Goal: Transaction & Acquisition: Purchase product/service

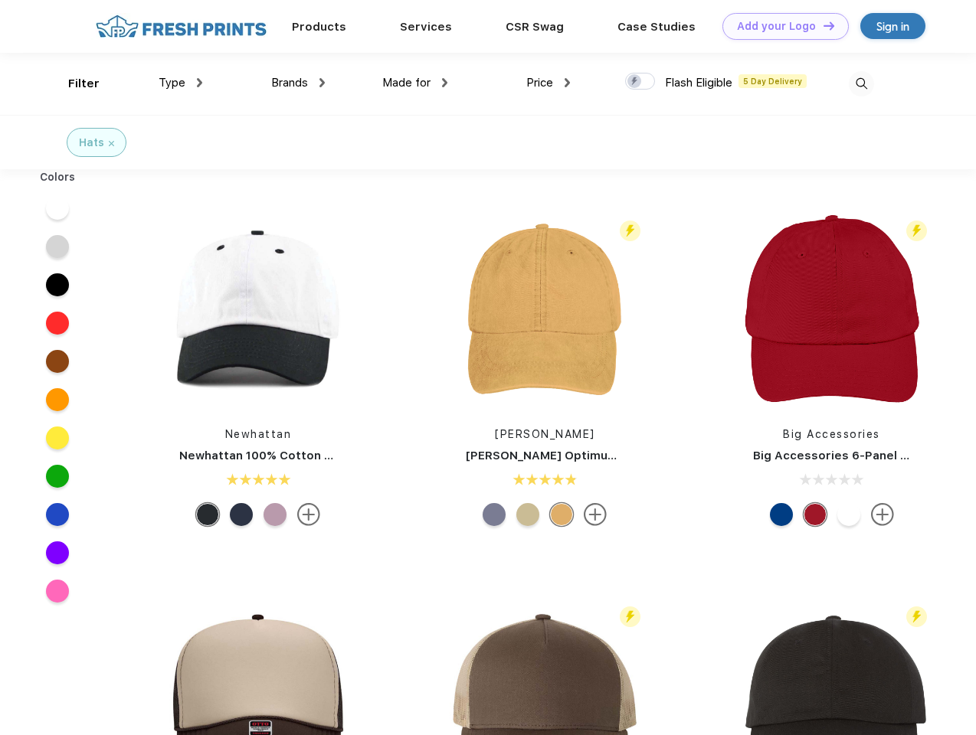
scroll to position [1, 0]
click at [780, 26] on link "Add your Logo Design Tool" at bounding box center [785, 26] width 126 height 27
click at [0, 0] on div "Design Tool" at bounding box center [0, 0] width 0 height 0
click at [822, 25] on link "Add your Logo Design Tool" at bounding box center [785, 26] width 126 height 27
click at [74, 83] on div "Filter" at bounding box center [83, 84] width 31 height 18
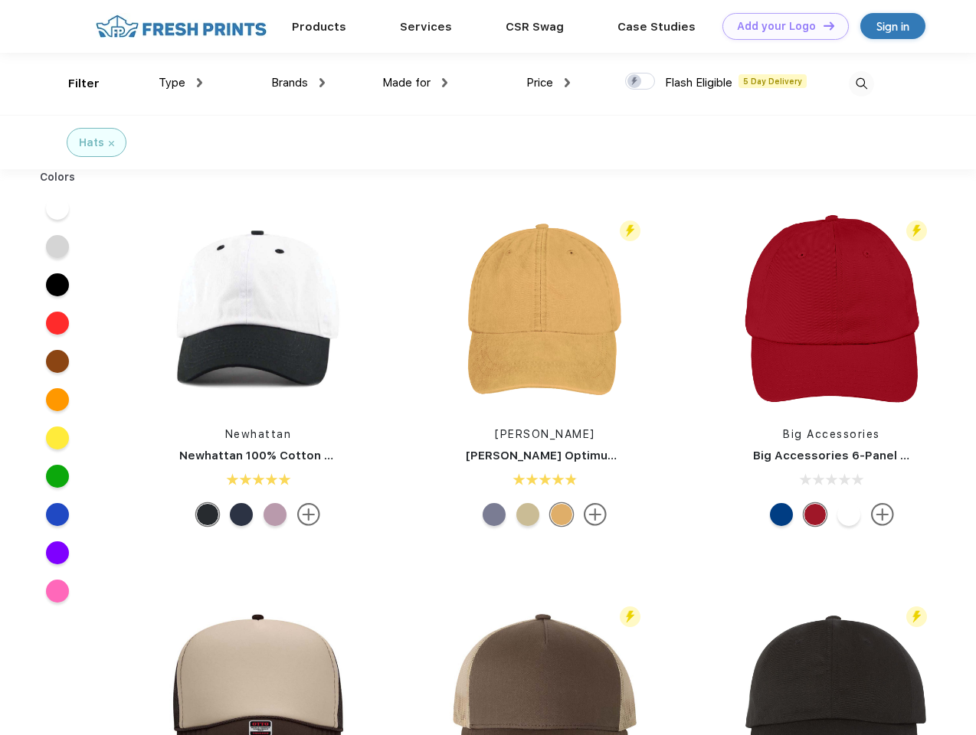
click at [181, 83] on span "Type" at bounding box center [172, 83] width 27 height 14
click at [298, 83] on span "Brands" at bounding box center [289, 83] width 37 height 14
click at [415, 83] on span "Made for" at bounding box center [406, 83] width 48 height 14
click at [548, 83] on span "Price" at bounding box center [539, 83] width 27 height 14
click at [640, 82] on div at bounding box center [640, 81] width 30 height 17
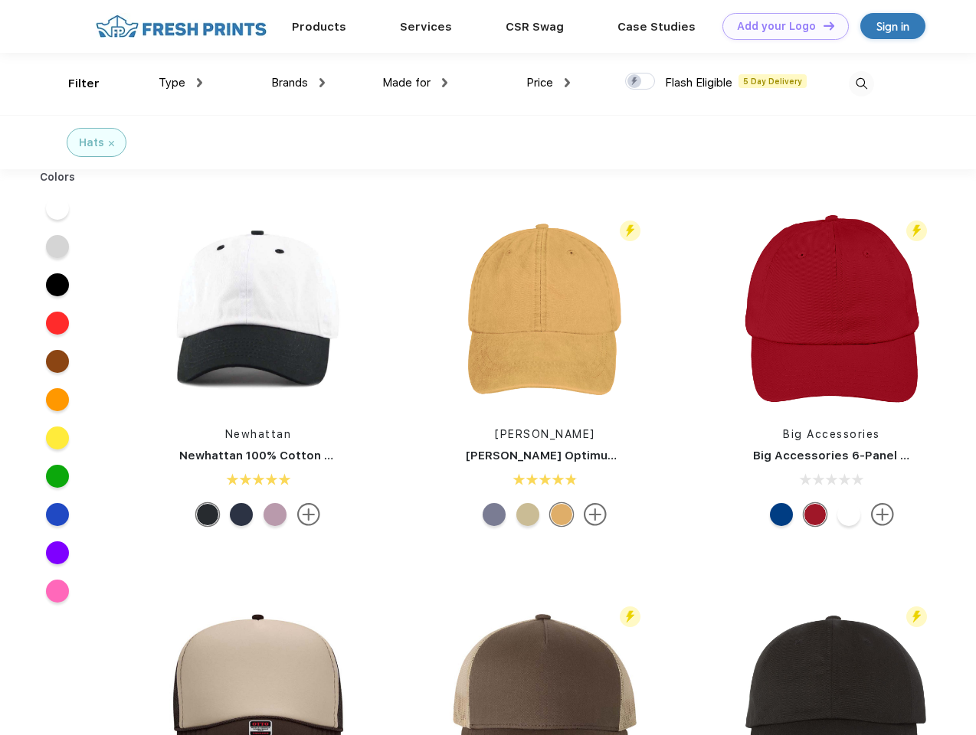
click at [635, 82] on input "checkbox" at bounding box center [630, 77] width 10 height 10
click at [861, 83] on img at bounding box center [861, 83] width 25 height 25
